Goal: Task Accomplishment & Management: Complete application form

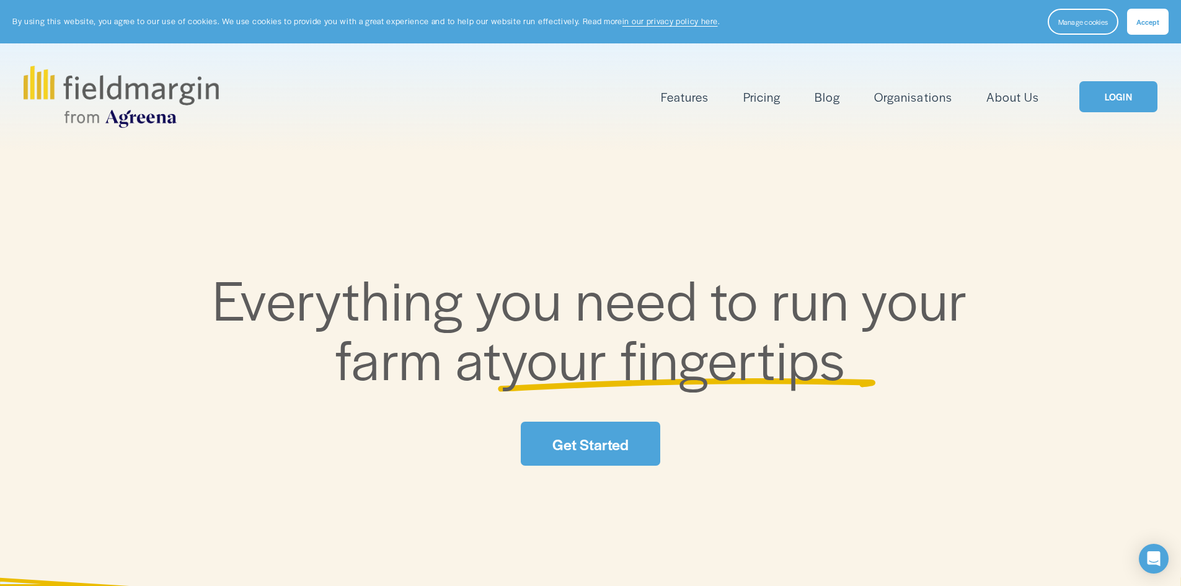
click at [599, 451] on link "Get Started" at bounding box center [590, 443] width 139 height 44
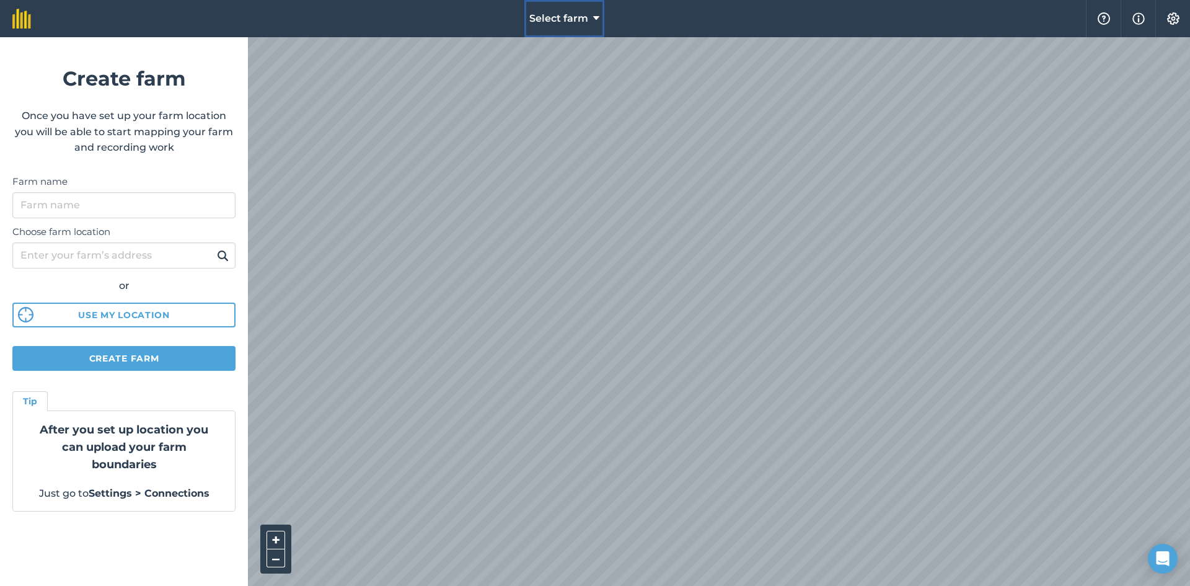
click at [592, 19] on button "Select farm" at bounding box center [564, 18] width 80 height 37
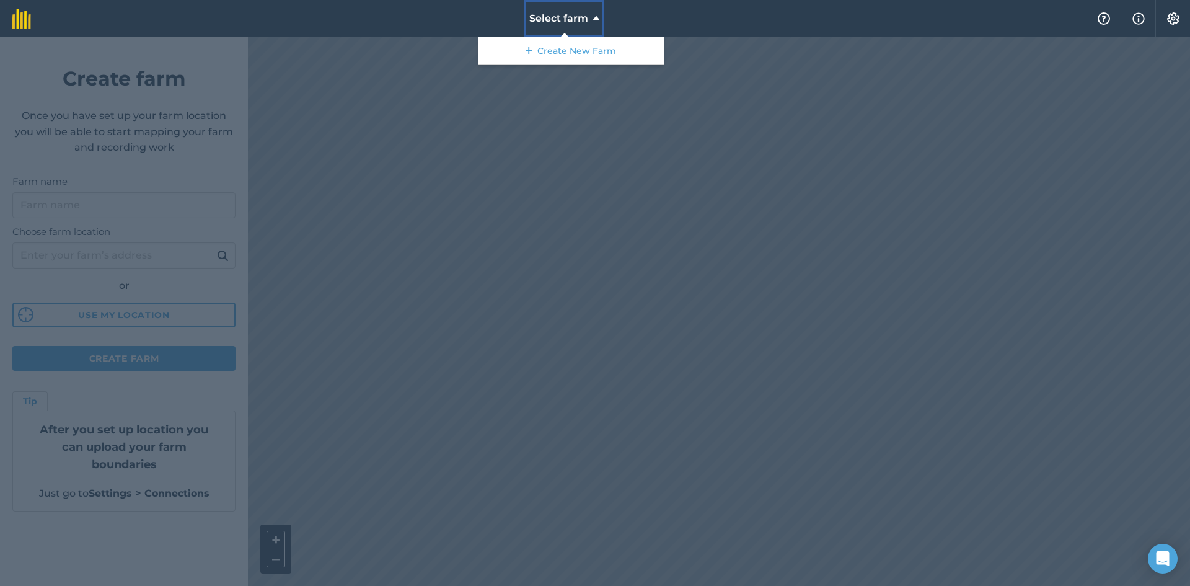
click at [592, 19] on button "Select farm" at bounding box center [564, 18] width 80 height 37
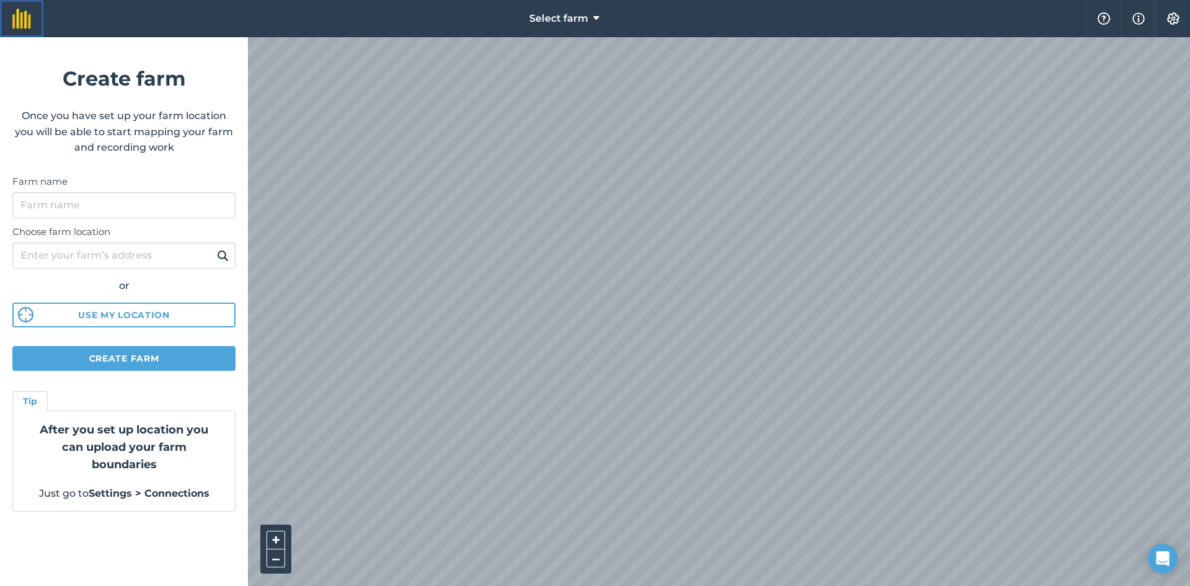
click at [19, 18] on img at bounding box center [21, 19] width 19 height 20
